Goal: Task Accomplishment & Management: Complete application form

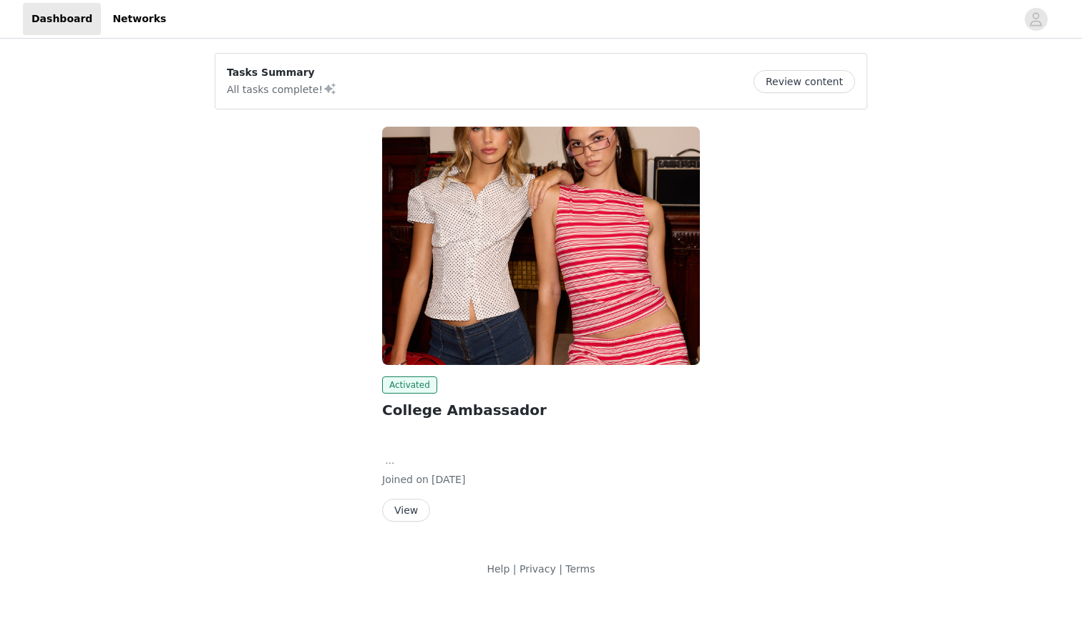
click at [406, 514] on button "View" at bounding box center [406, 510] width 48 height 23
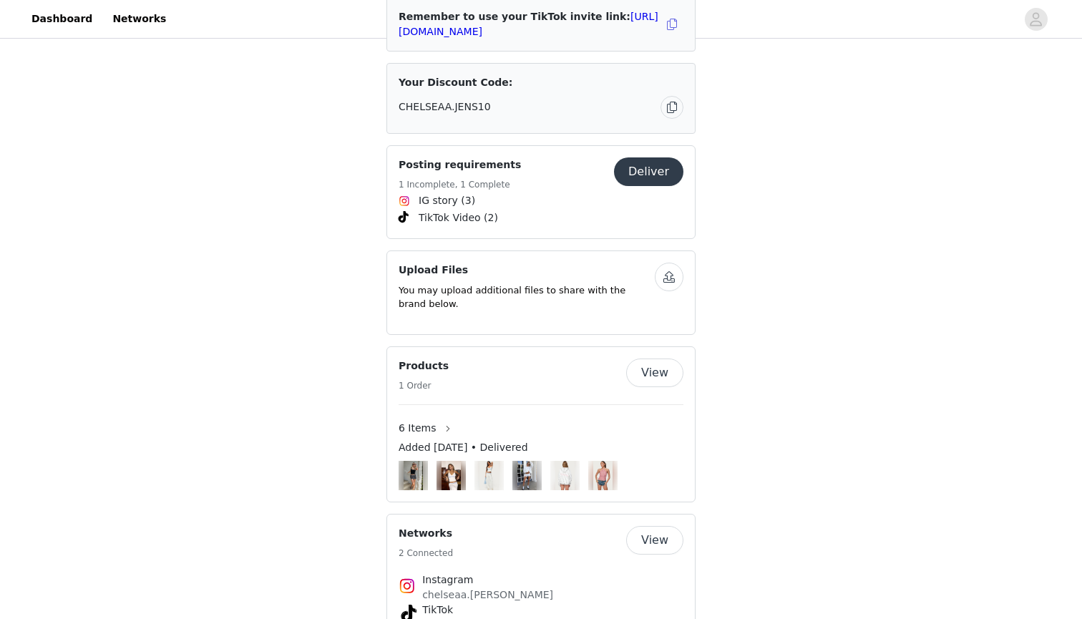
scroll to position [1047, 0]
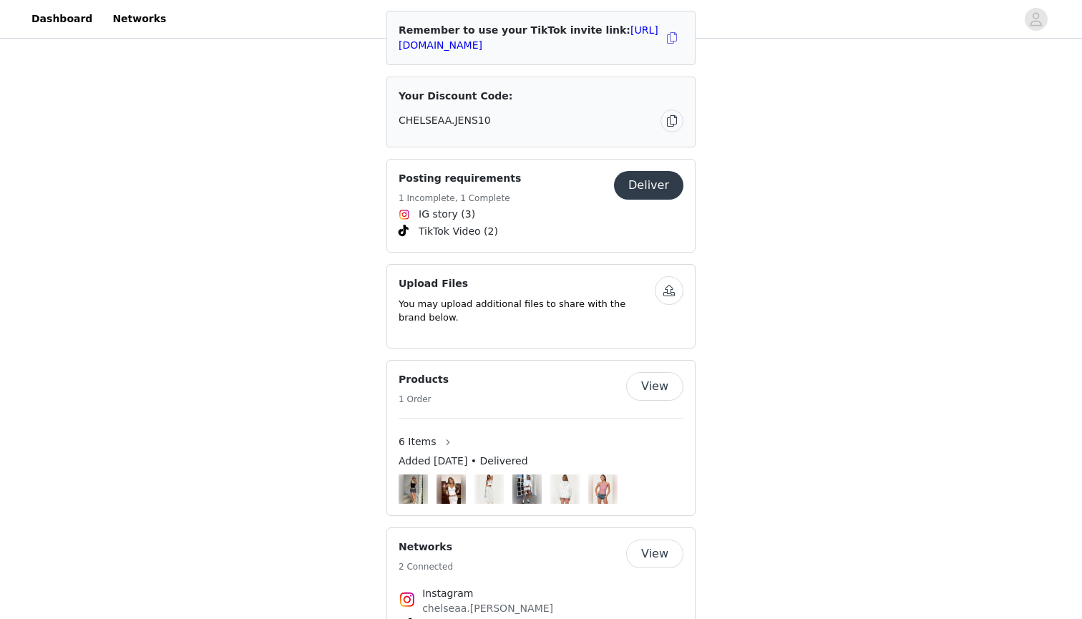
click at [661, 182] on button "Deliver" at bounding box center [648, 185] width 69 height 29
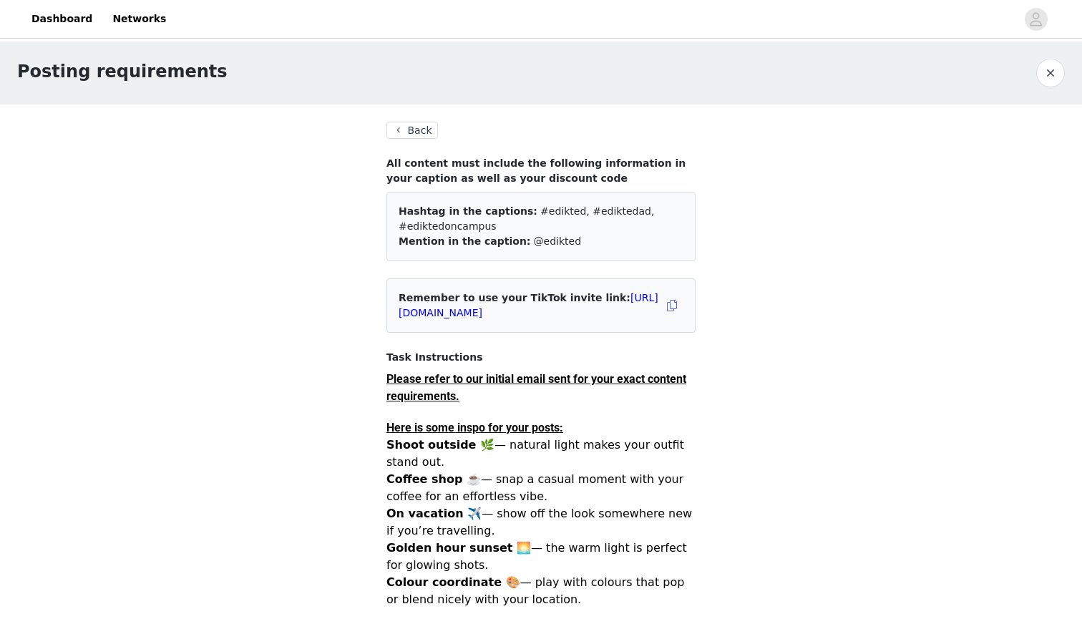
scroll to position [-1, 0]
click at [411, 132] on button "Back" at bounding box center [412, 130] width 52 height 17
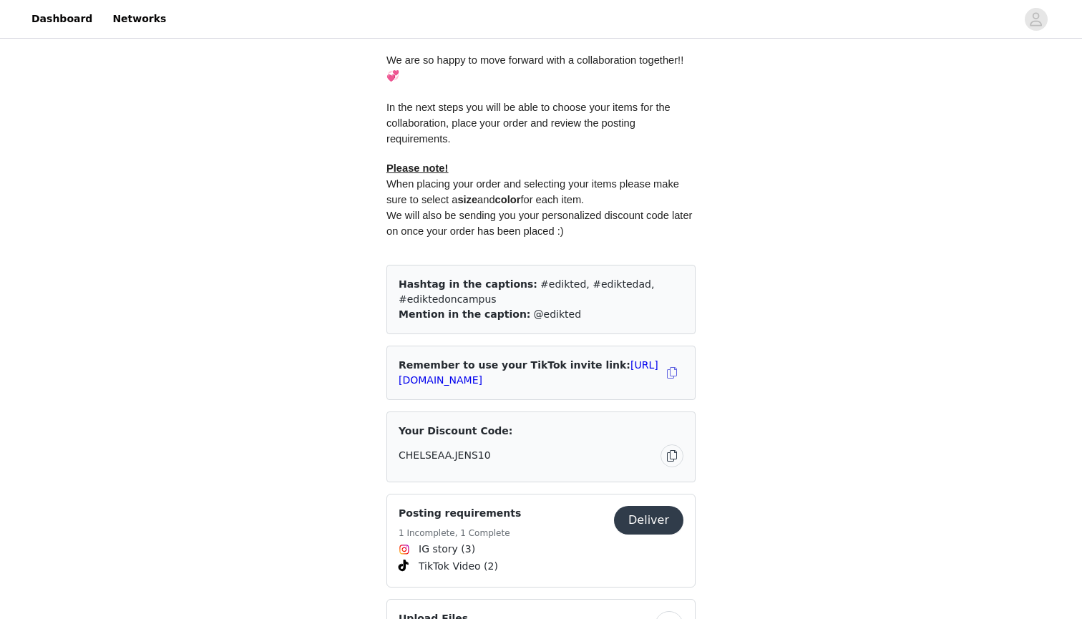
scroll to position [735, 0]
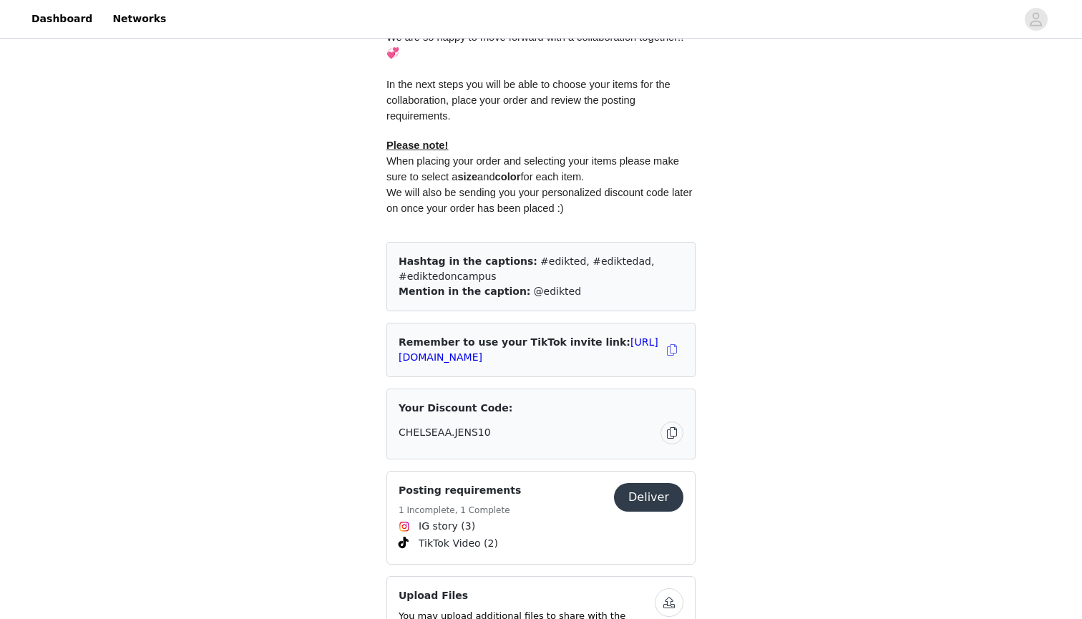
click at [642, 494] on button "Deliver" at bounding box center [648, 497] width 69 height 29
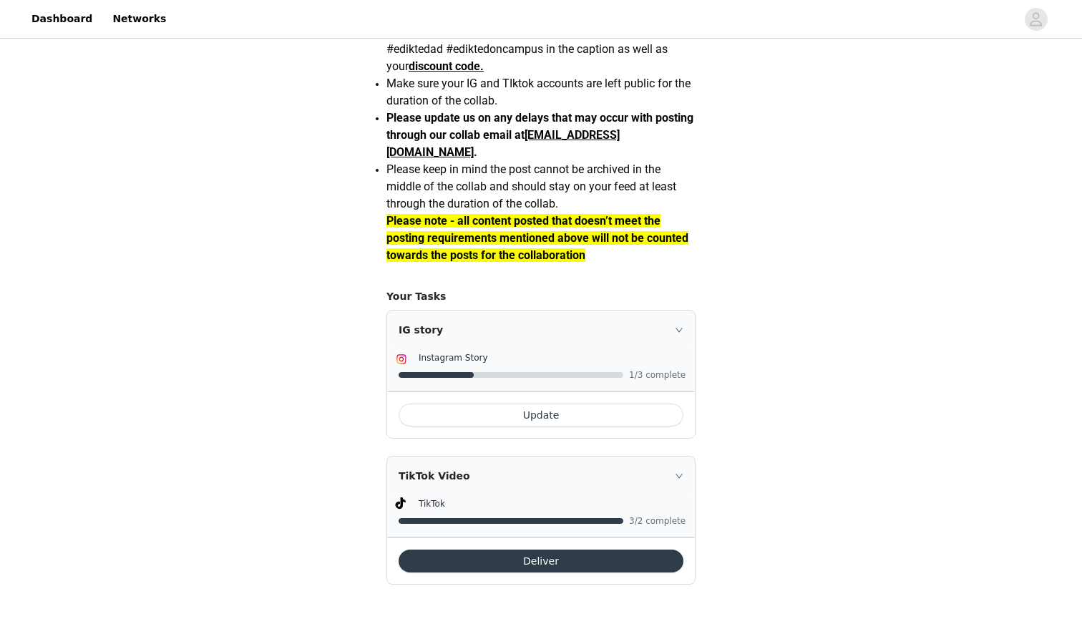
scroll to position [1239, 0]
click at [648, 415] on button "Update" at bounding box center [540, 414] width 285 height 23
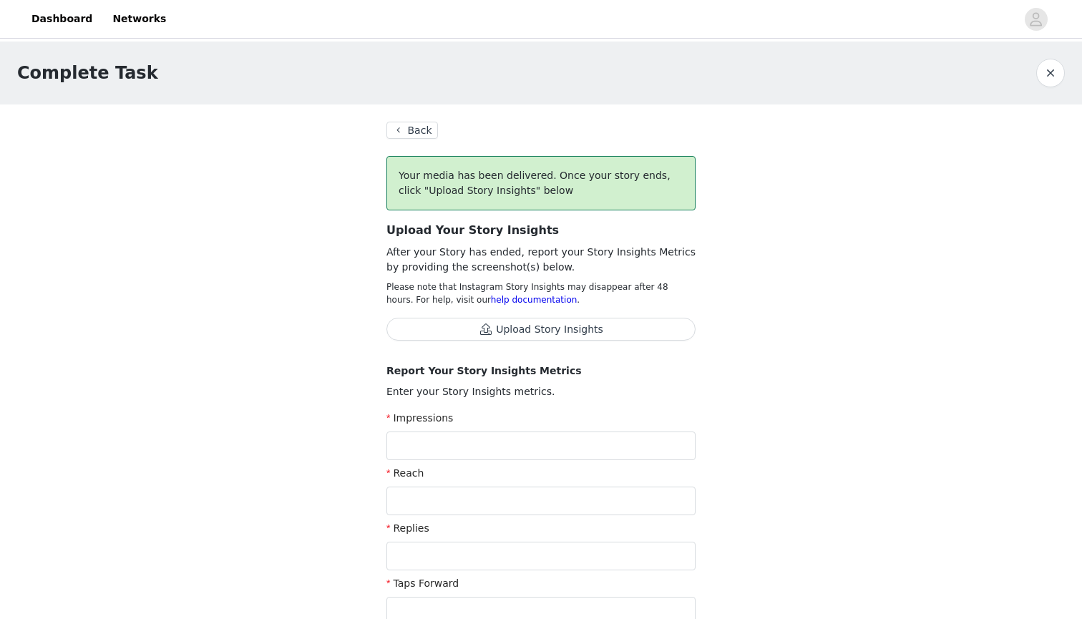
click at [408, 132] on button "Back" at bounding box center [412, 130] width 52 height 17
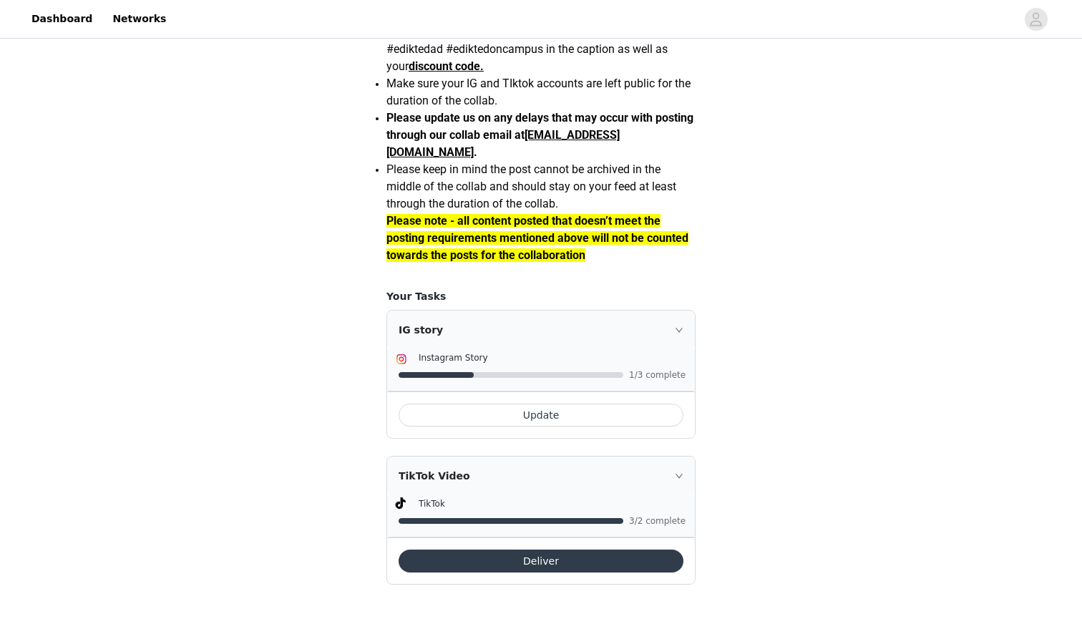
scroll to position [1239, 0]
click at [505, 413] on button "Update" at bounding box center [540, 414] width 285 height 23
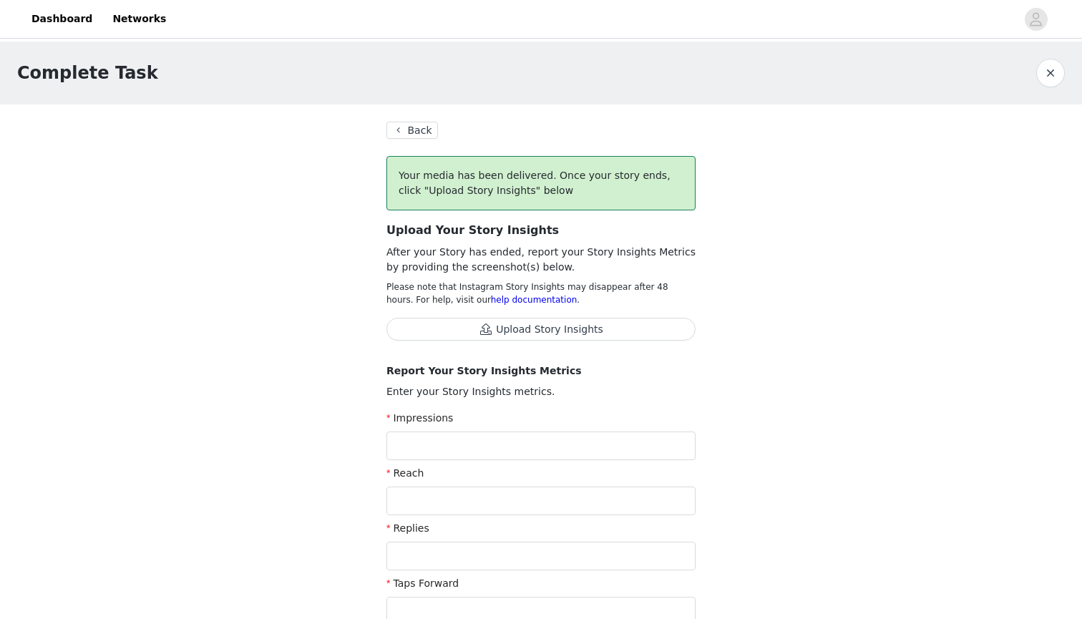
click at [414, 130] on button "Back" at bounding box center [412, 130] width 52 height 17
